Goal: Information Seeking & Learning: Find contact information

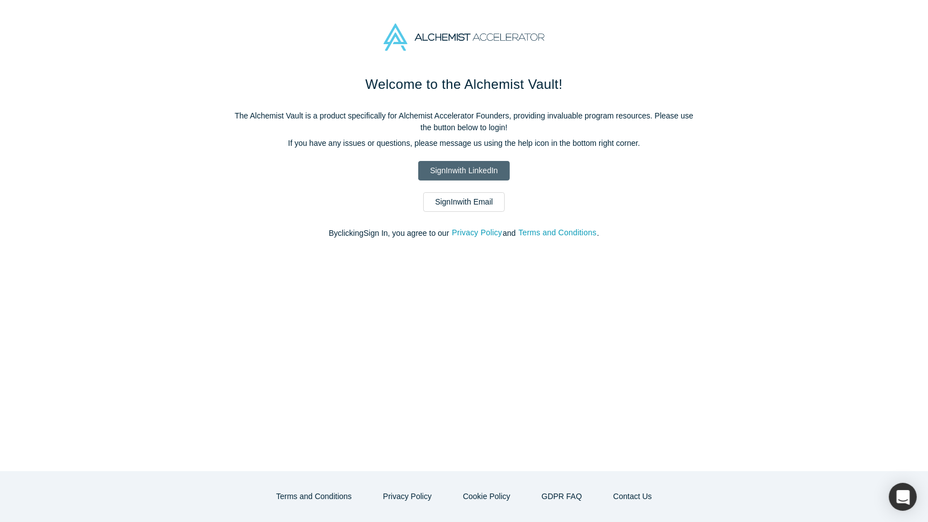
click at [453, 163] on link "Sign In with LinkedIn" at bounding box center [463, 171] width 91 height 20
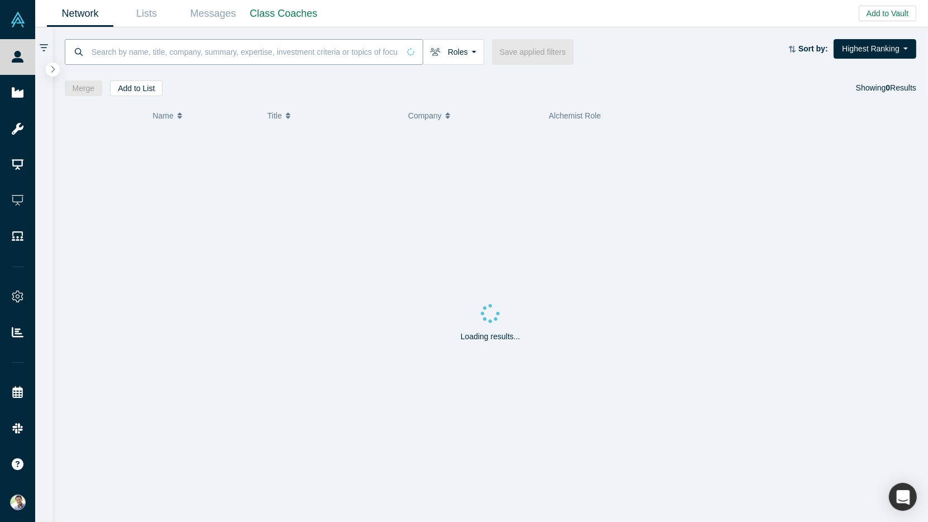
click at [163, 56] on input at bounding box center [244, 52] width 309 height 26
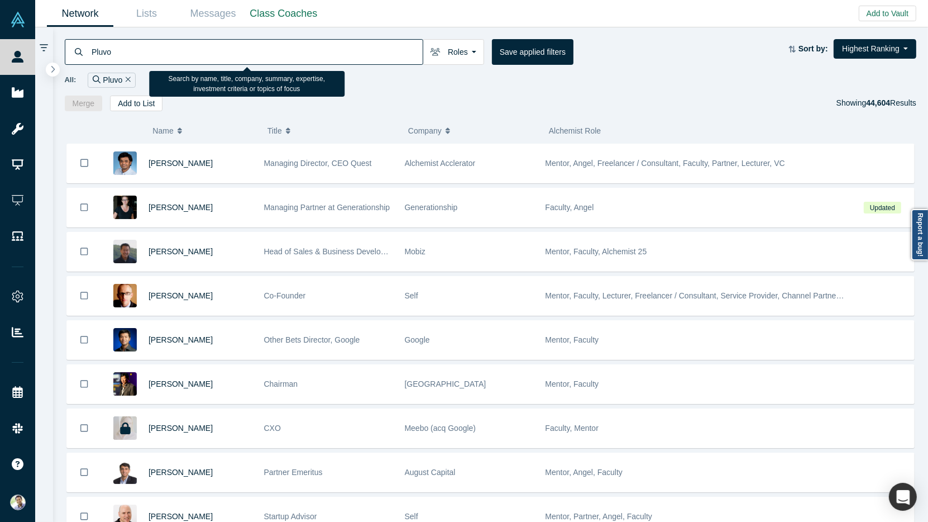
type input "Pluvo"
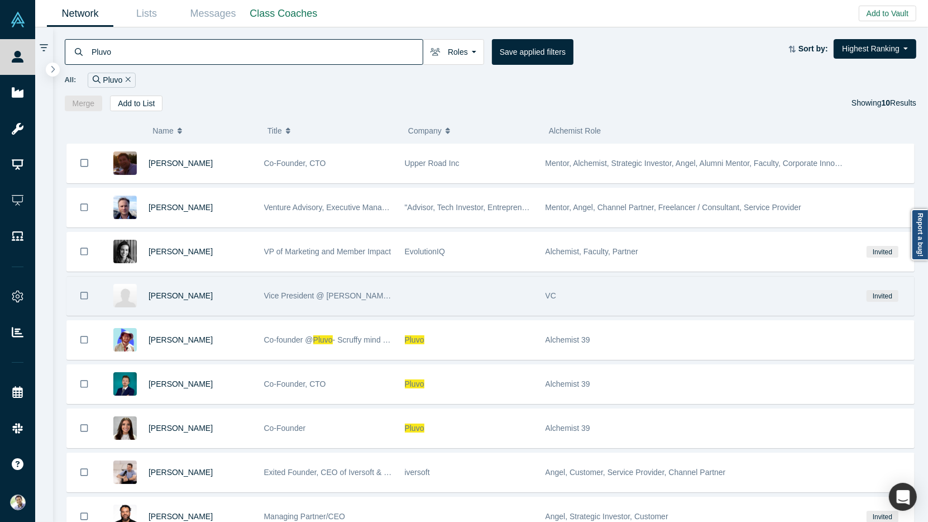
scroll to position [82, 0]
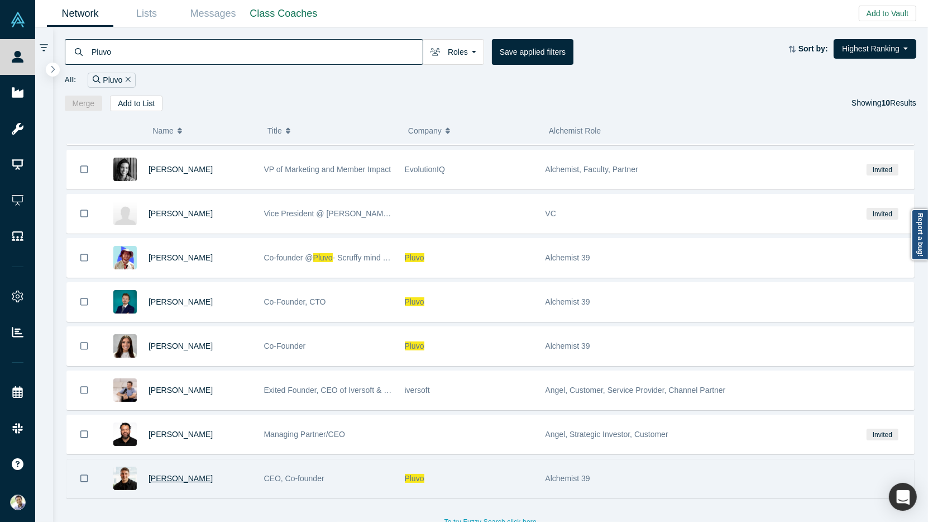
click at [194, 474] on span "[PERSON_NAME]" at bounding box center [181, 478] width 64 height 9
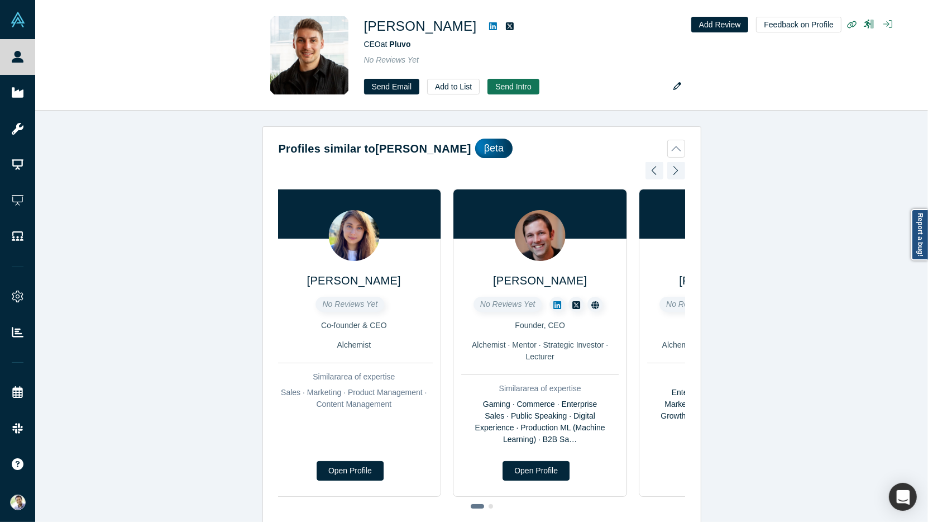
click at [448, 391] on div "[PERSON_NAME] No Reviews Yet Co-founder & CEO Alchemist Similar area of experti…" at bounding box center [470, 343] width 407 height 308
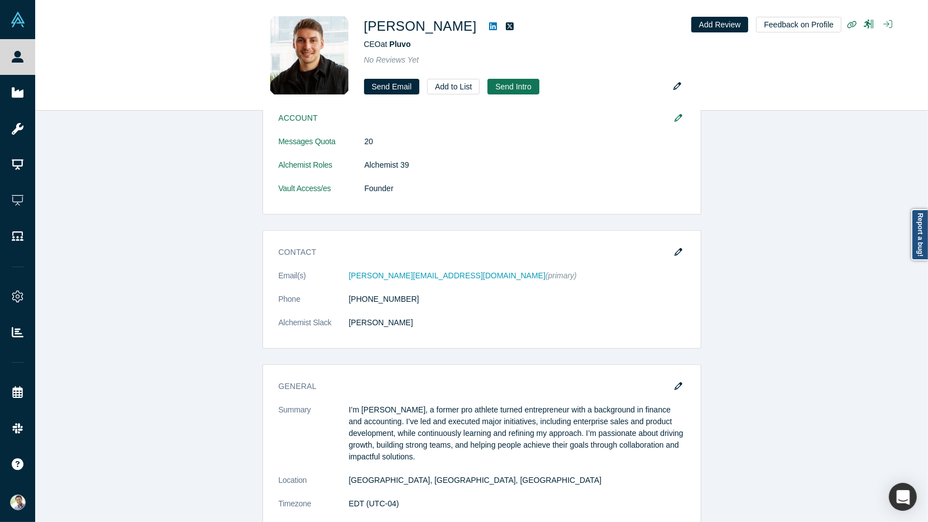
scroll to position [529, 0]
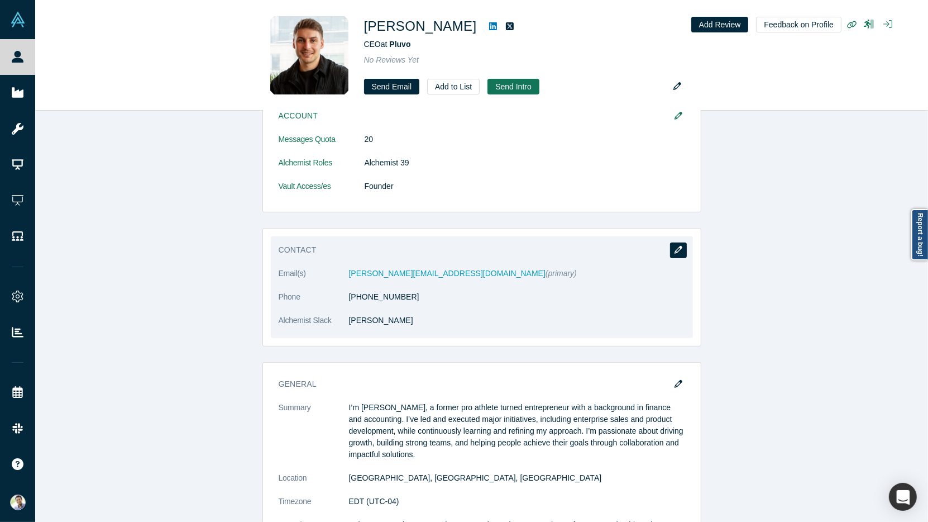
click at [675, 246] on icon "button" at bounding box center [679, 250] width 8 height 8
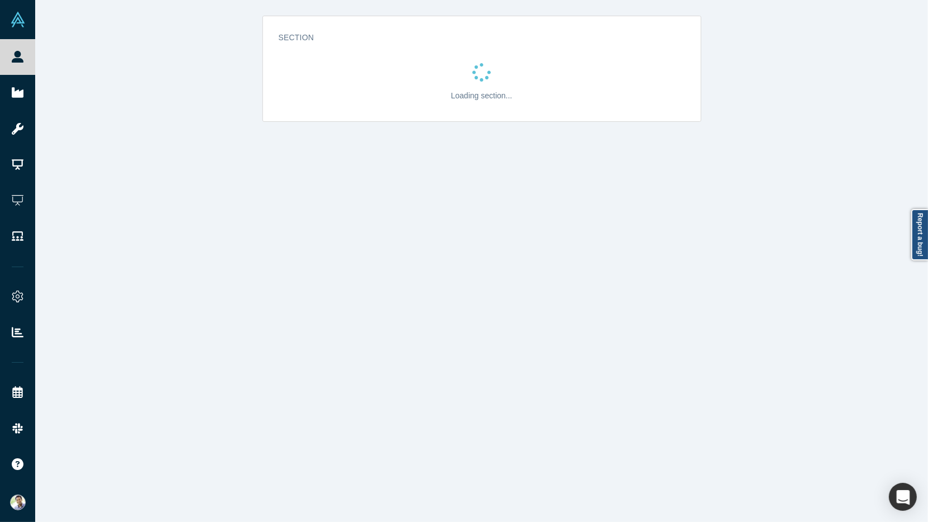
scroll to position [0, 0]
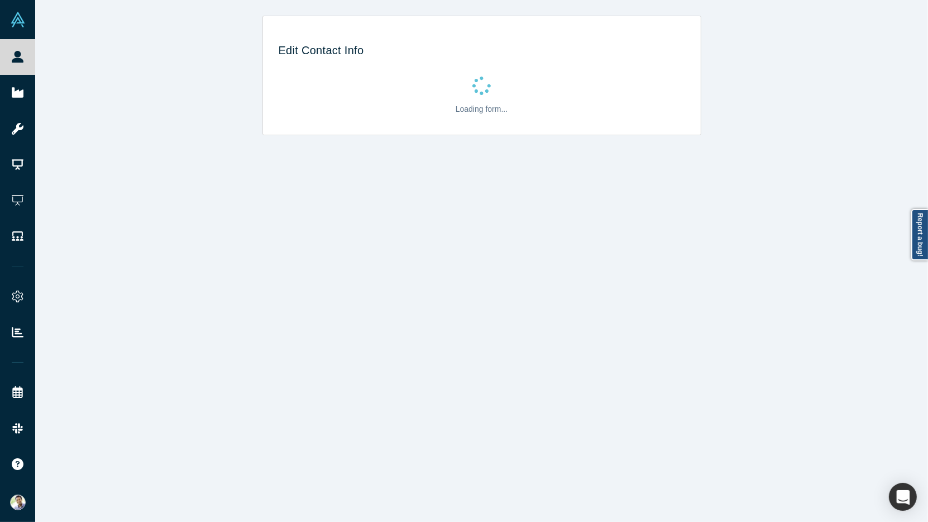
select select "CA"
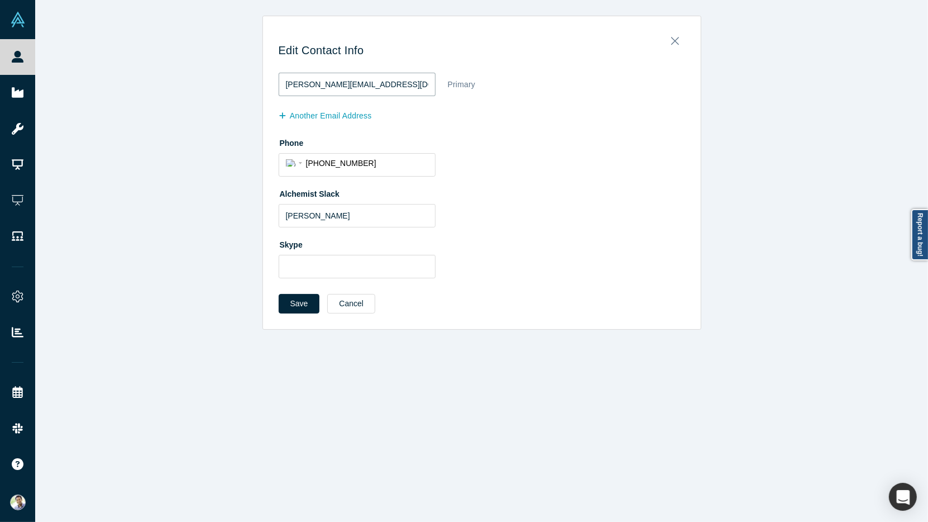
drag, startPoint x: 396, startPoint y: 85, endPoint x: 272, endPoint y: 86, distance: 124.5
click at [272, 86] on div "Edit Contact Info [EMAIL_ADDRESS][DOMAIN_NAME] Primary another Email Address Ph…" at bounding box center [482, 176] width 438 height 305
